Goal: Check status: Check status

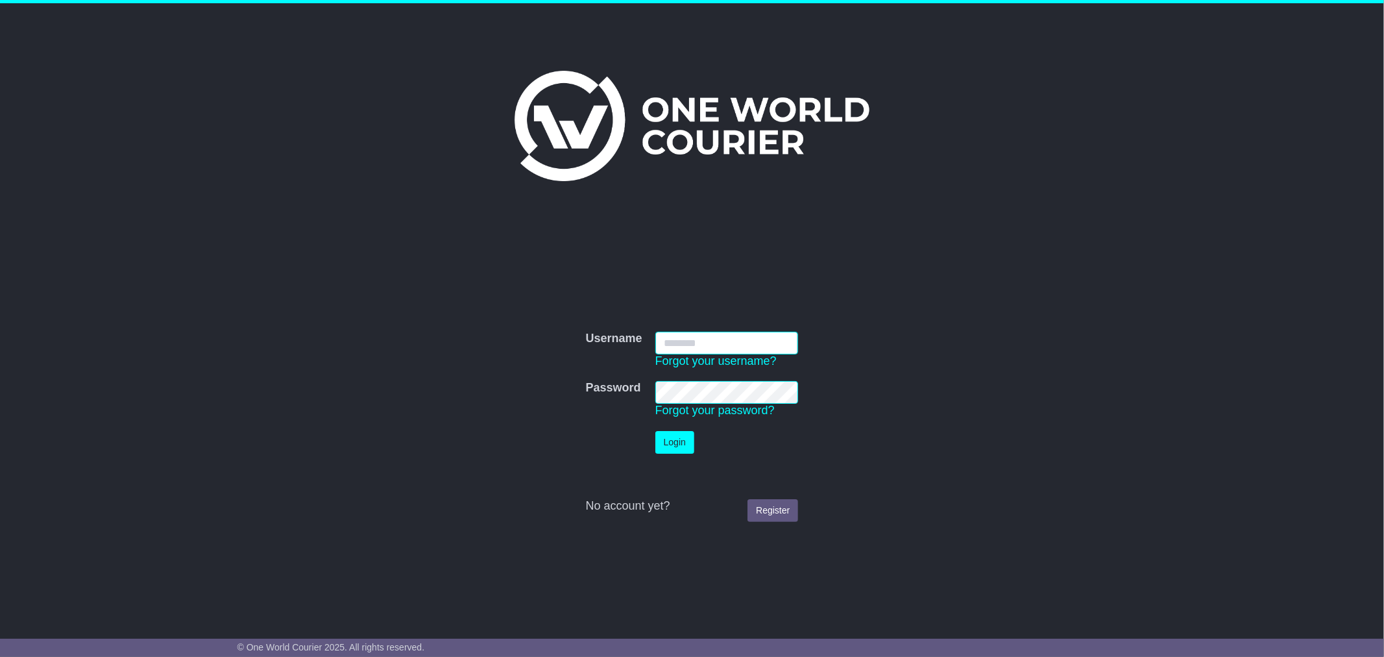
type input "**********"
click at [685, 439] on button "Login" at bounding box center [674, 442] width 39 height 23
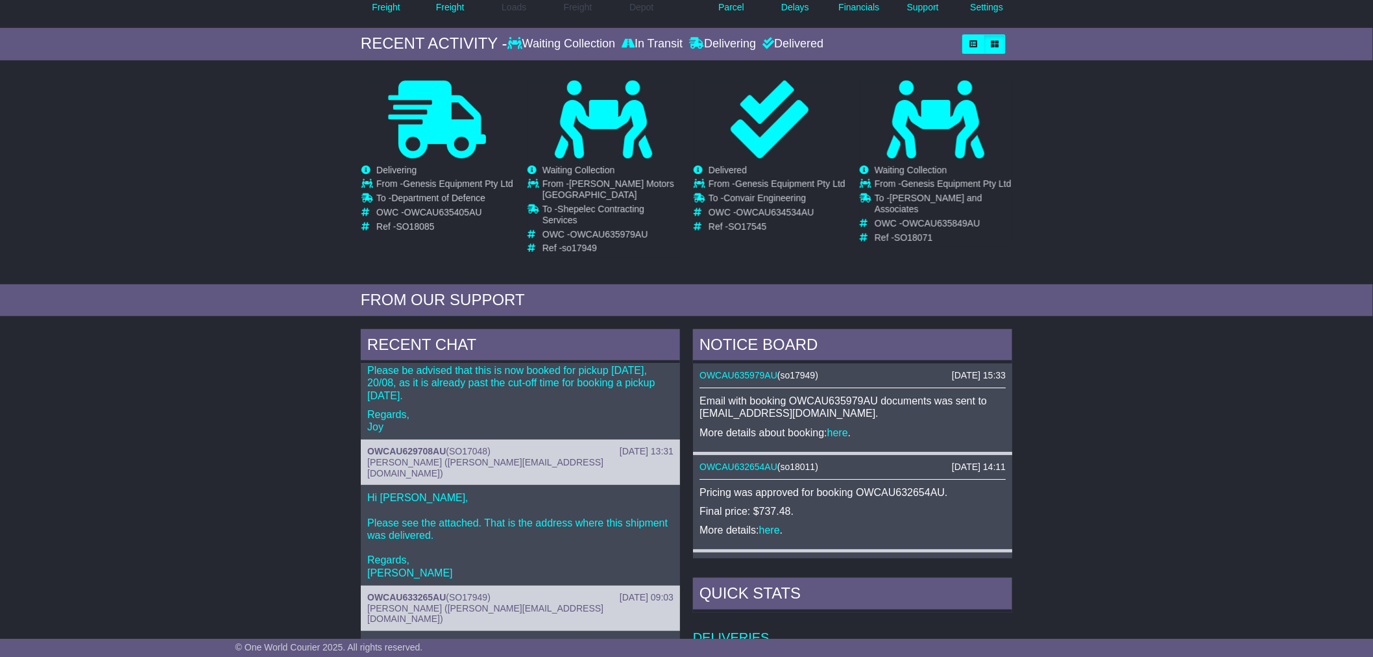
scroll to position [179, 0]
click at [251, 495] on div "RECENT CHAT 19 Aug 2025 14:29 OWCAU635849AU ( SO18071 ) To Be Collected Team (p…" at bounding box center [686, 602] width 1373 height 561
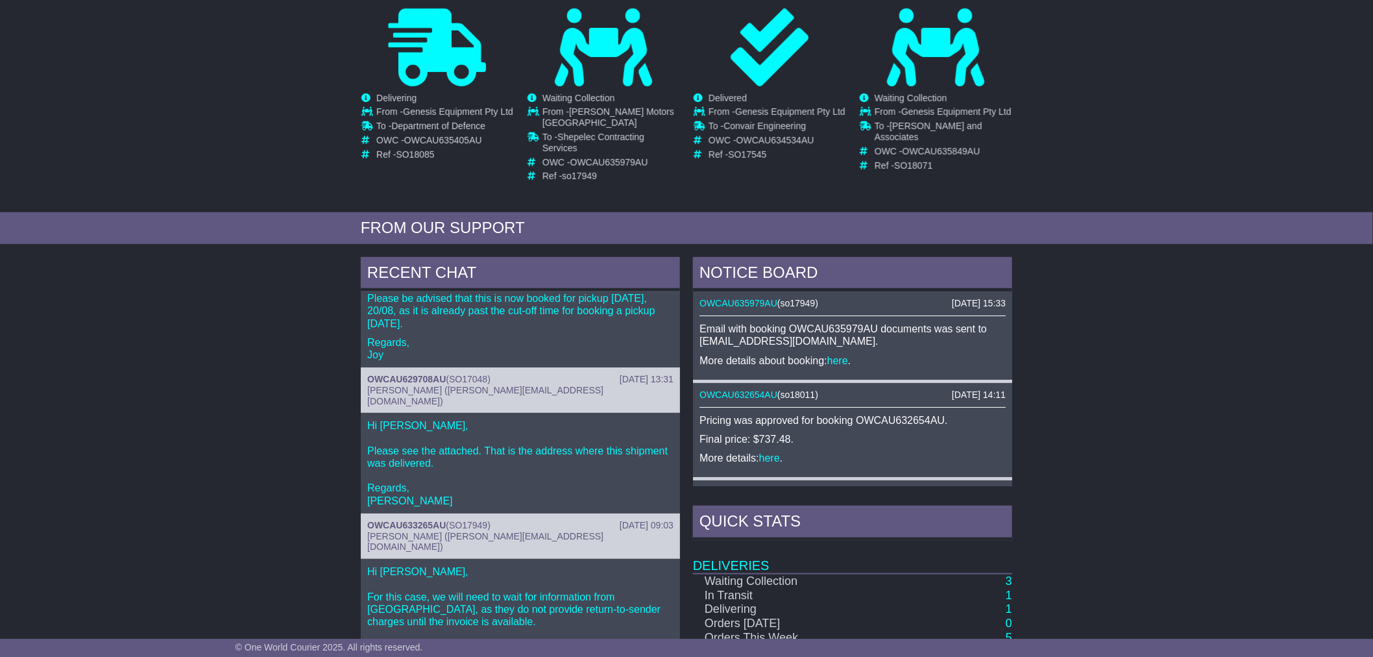
scroll to position [251, 0]
drag, startPoint x: 453, startPoint y: 374, endPoint x: 488, endPoint y: 378, distance: 35.3
click at [487, 378] on span "SO17048" at bounding box center [468, 378] width 38 height 10
copy span "SO17048"
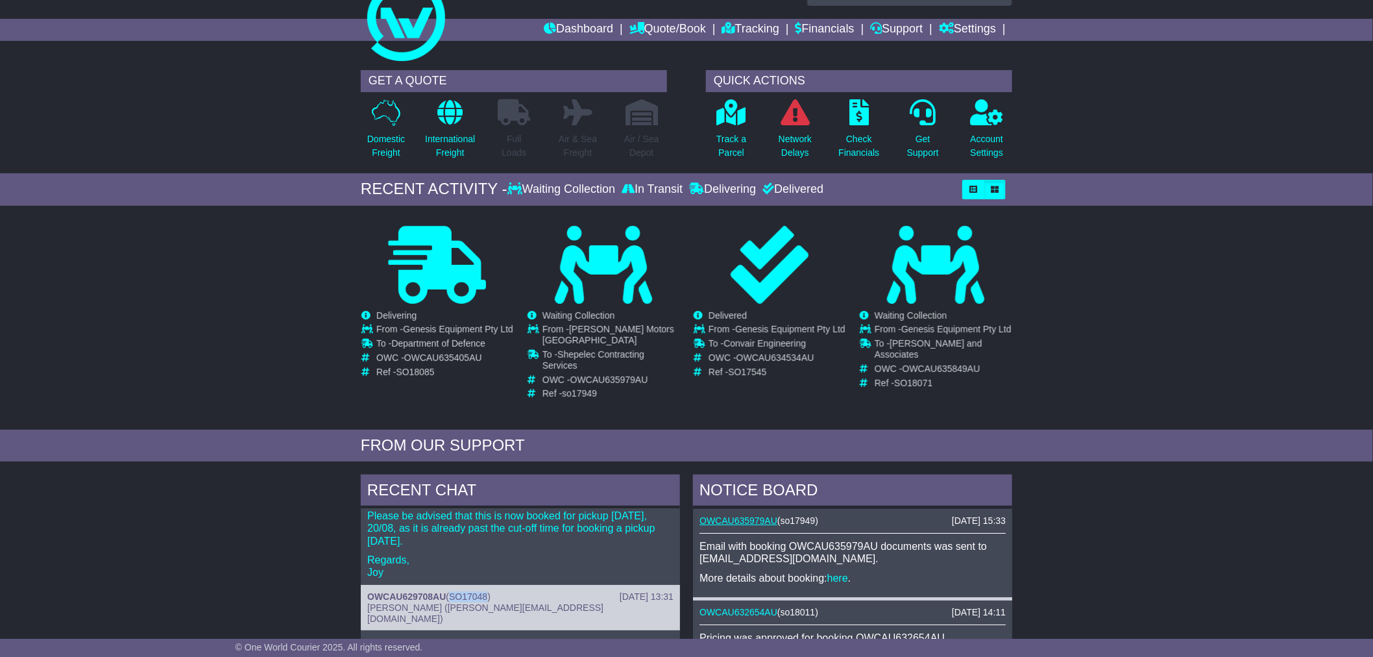
scroll to position [0, 0]
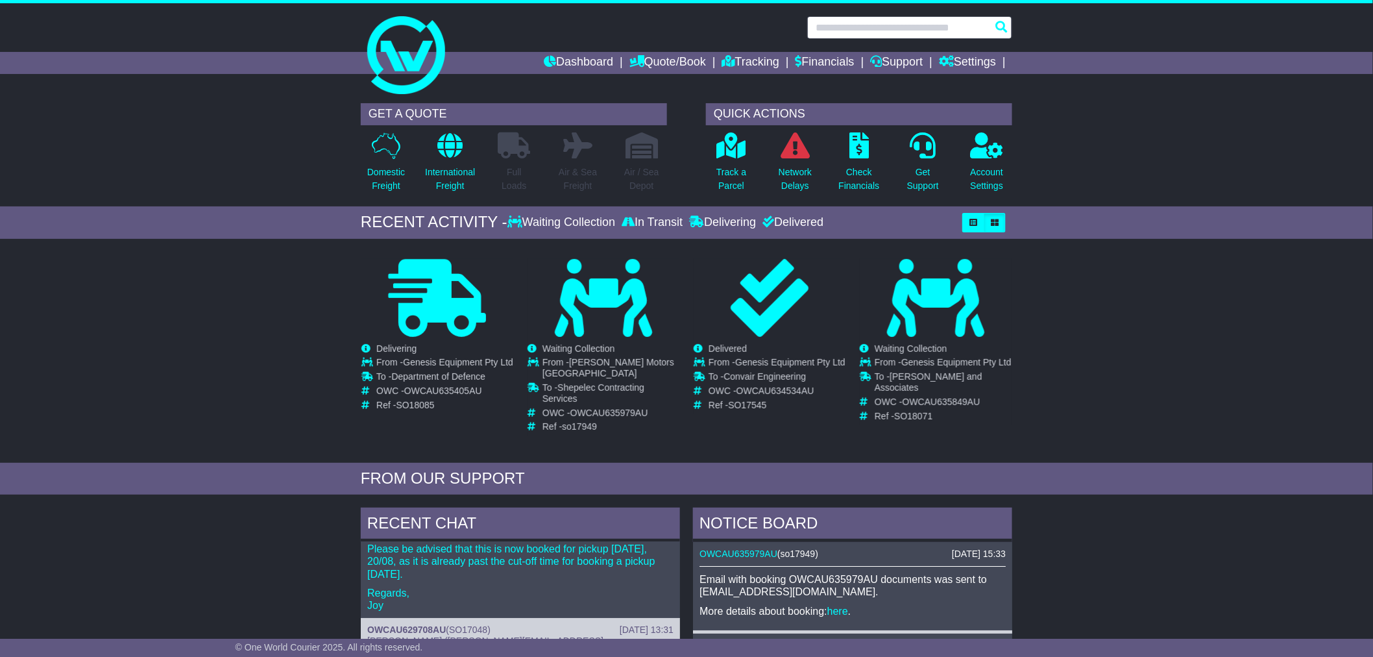
click at [847, 29] on input "text" at bounding box center [909, 27] width 205 height 23
paste input "*******"
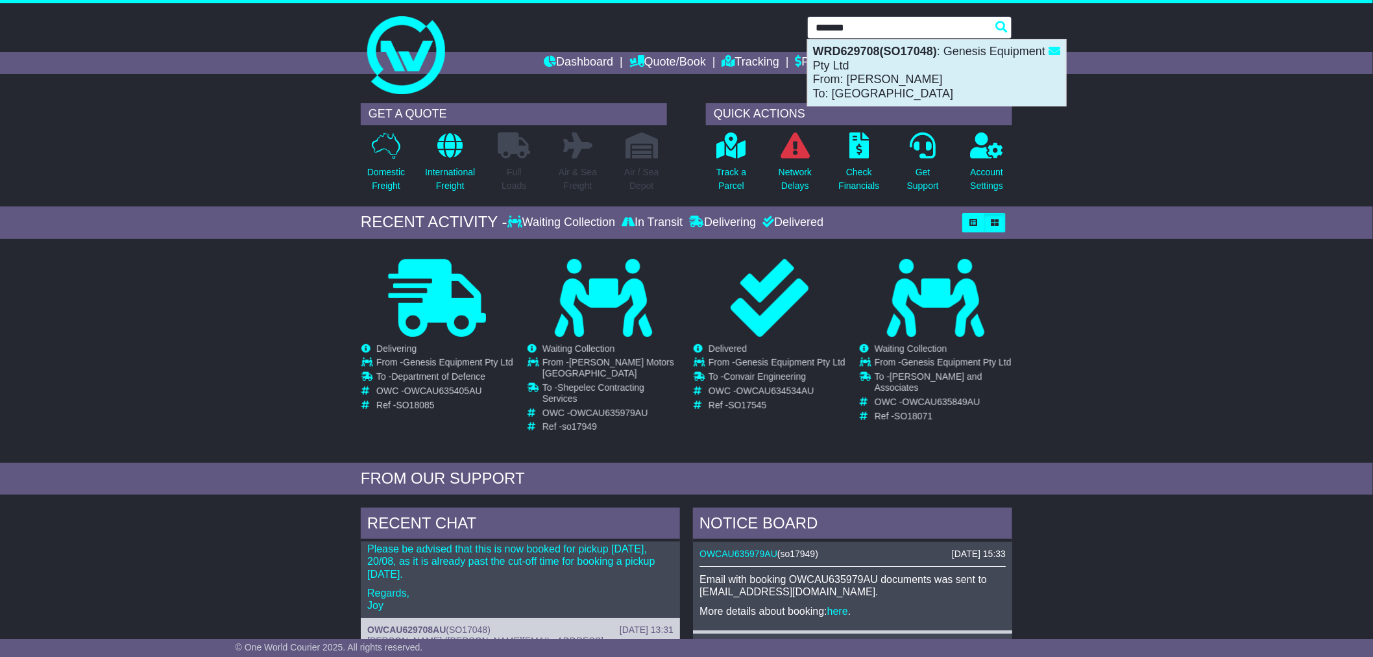
click at [887, 67] on div "WRD629708(SO17048) : Genesis Equipment Pty Ltd From: Jimmy Olive To: HAULMARK" at bounding box center [937, 73] width 258 height 66
type input "*********"
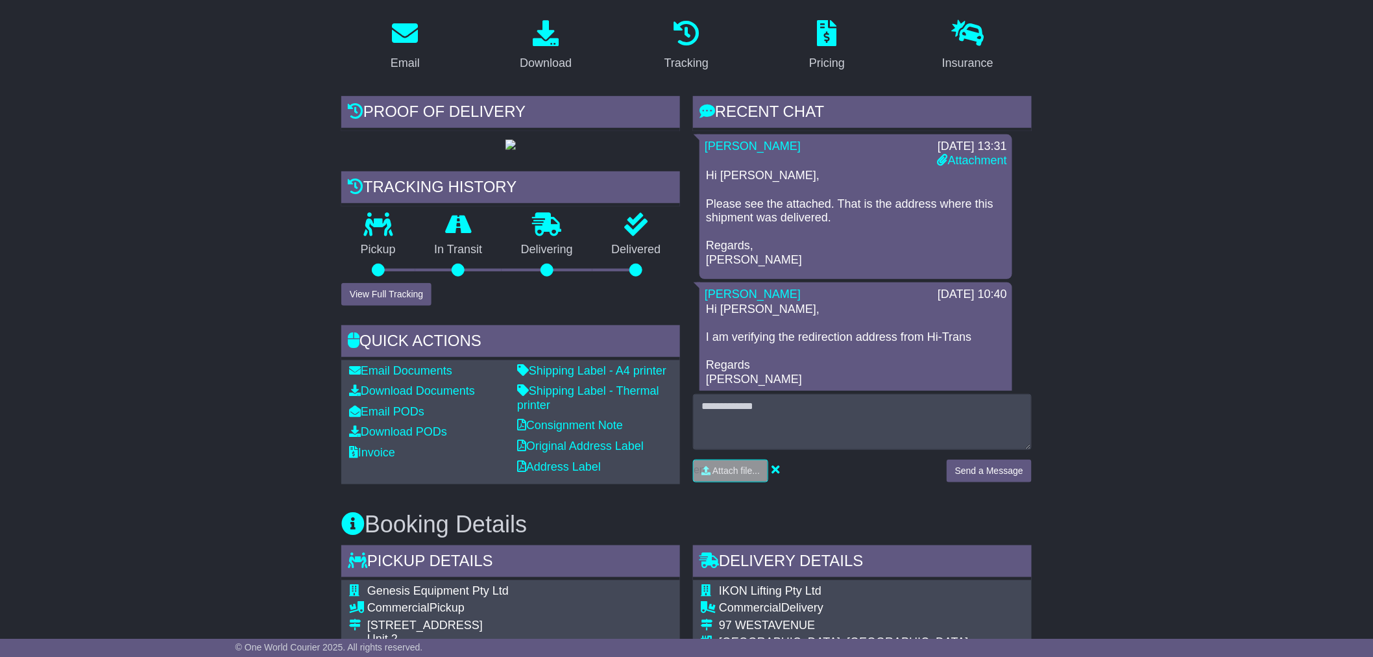
scroll to position [215, 0]
click at [942, 355] on p "Hi [PERSON_NAME], I am verifying the redirection address from Hi-Trans Regards …" at bounding box center [856, 344] width 300 height 84
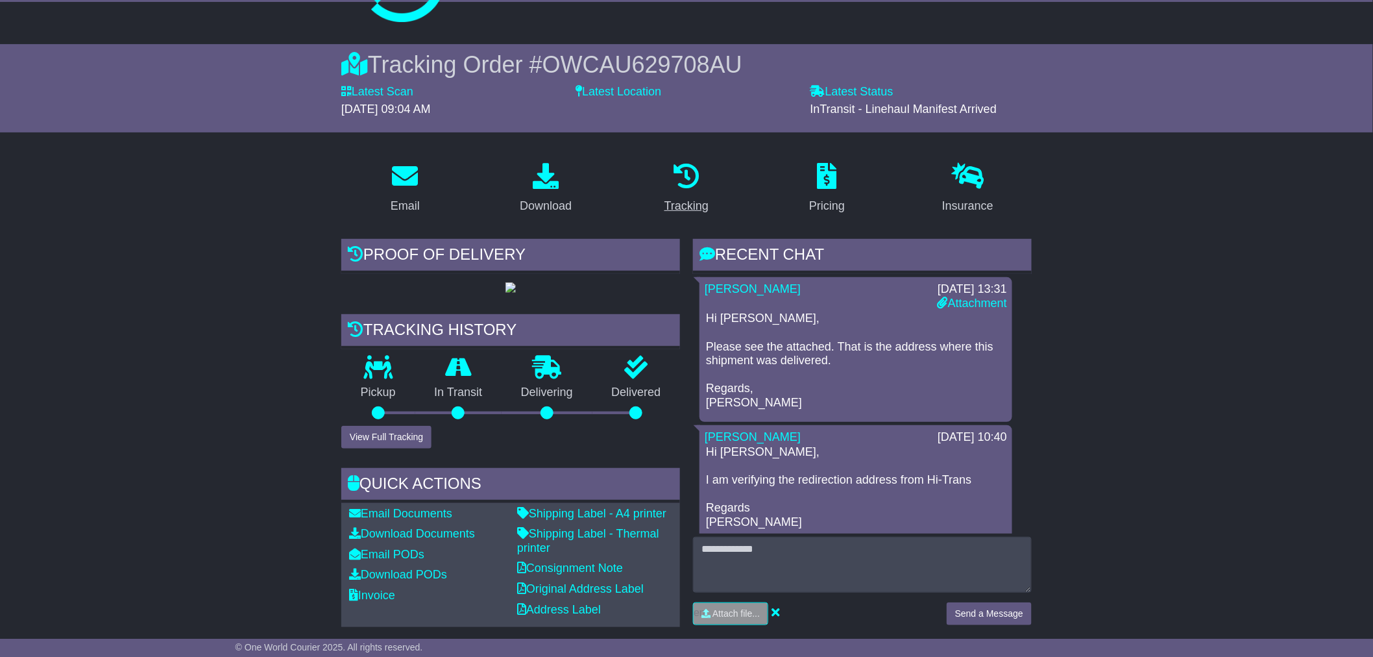
scroll to position [71, 0]
